Goal: Unclear

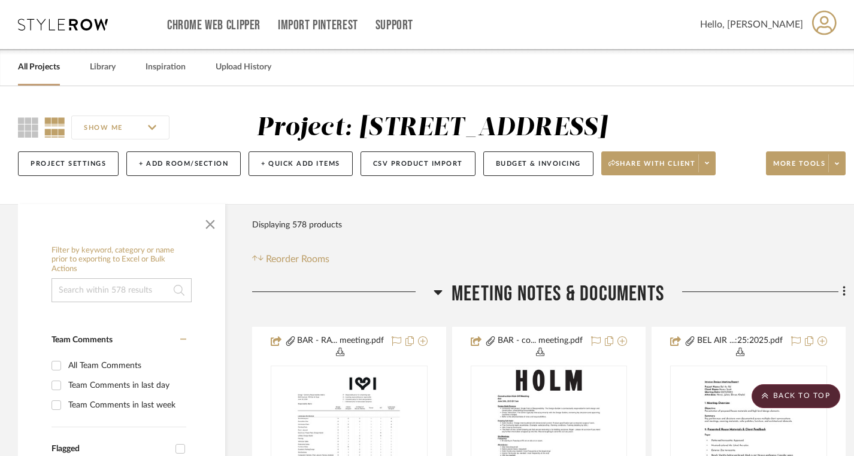
scroll to position [0, 1]
click at [31, 30] on icon at bounding box center [63, 25] width 90 height 12
